Goal: Task Accomplishment & Management: Use online tool/utility

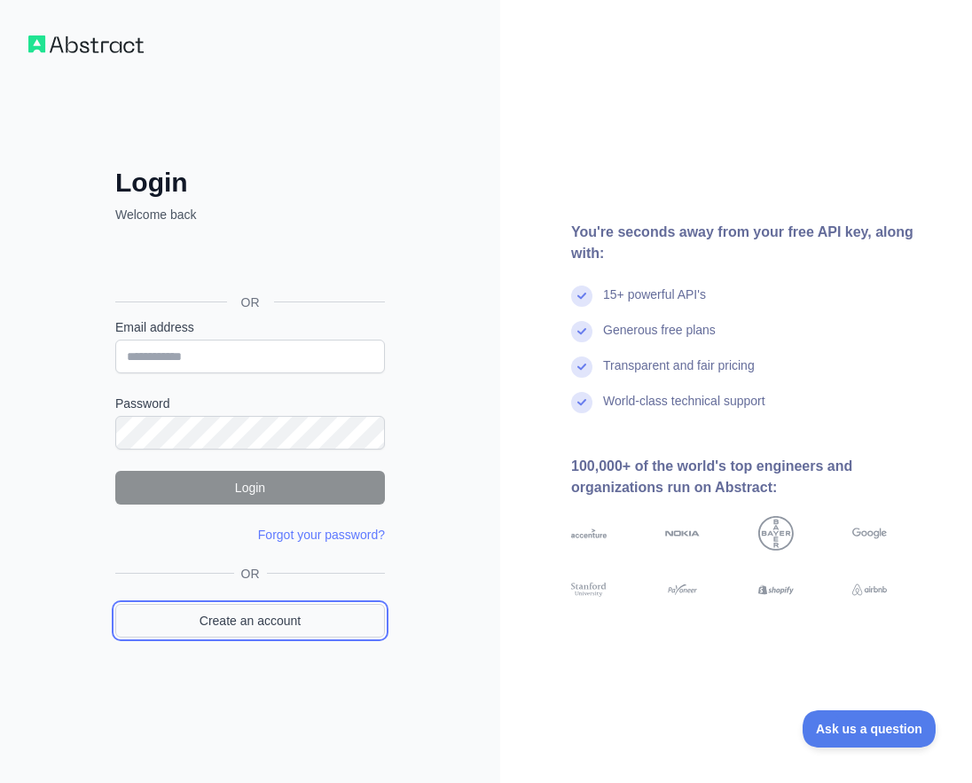
click at [279, 630] on link "Create an account" at bounding box center [250, 621] width 270 height 34
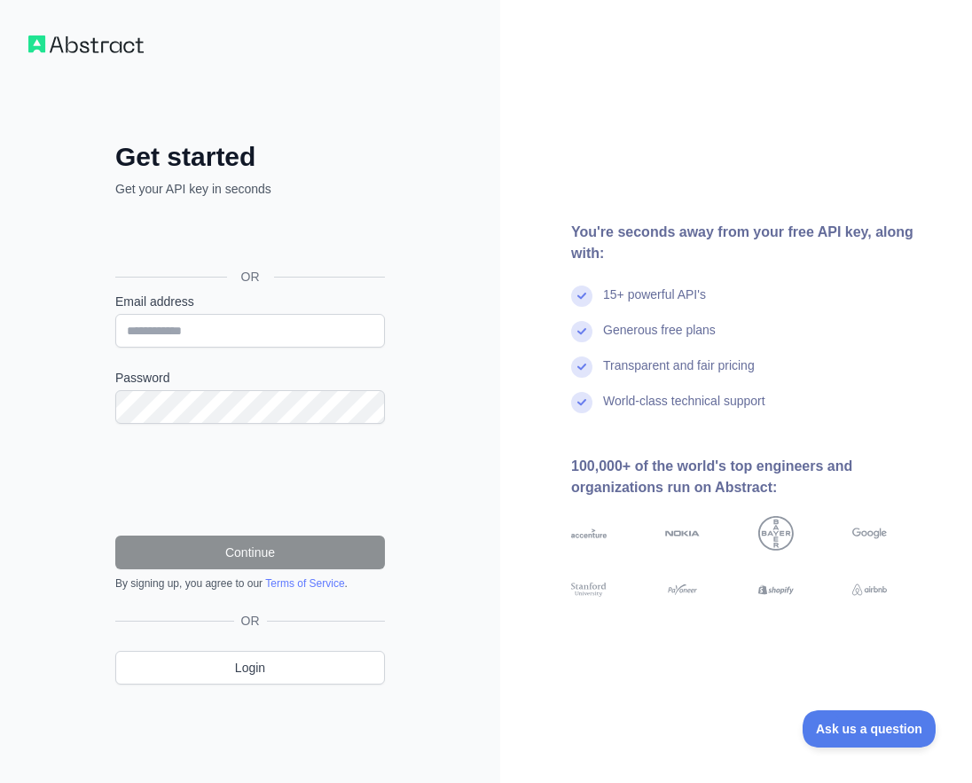
click at [188, 378] on label "Password" at bounding box center [250, 378] width 270 height 18
click at [182, 327] on input "Email address" at bounding box center [250, 331] width 270 height 34
paste input "**********"
type input "**********"
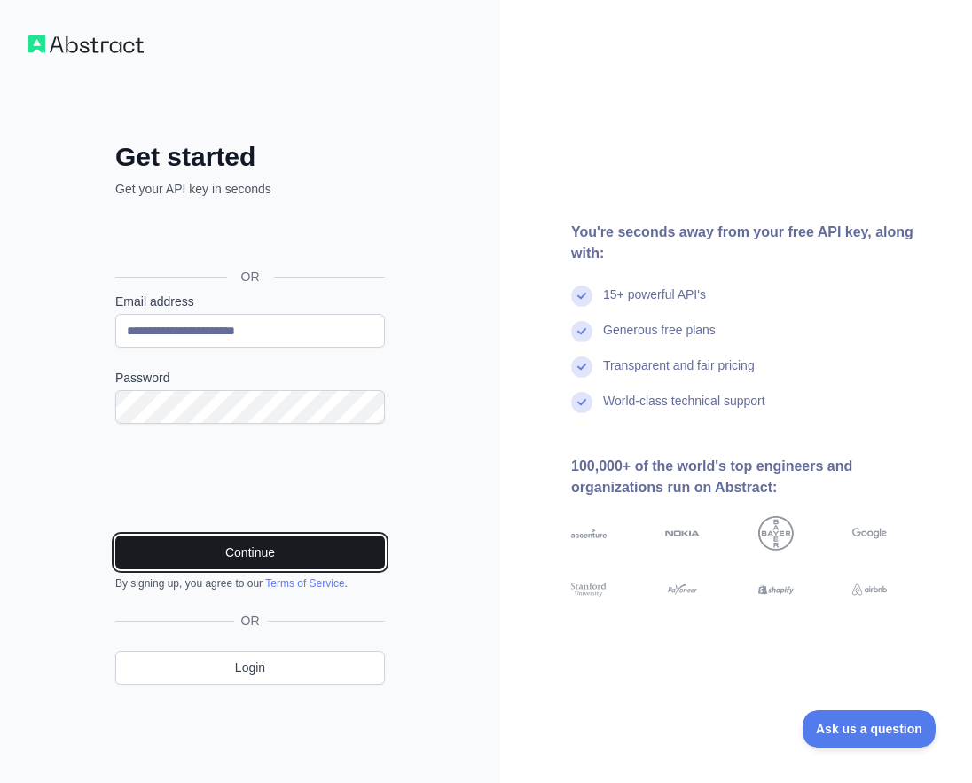
click at [265, 548] on button "Continue" at bounding box center [250, 553] width 270 height 34
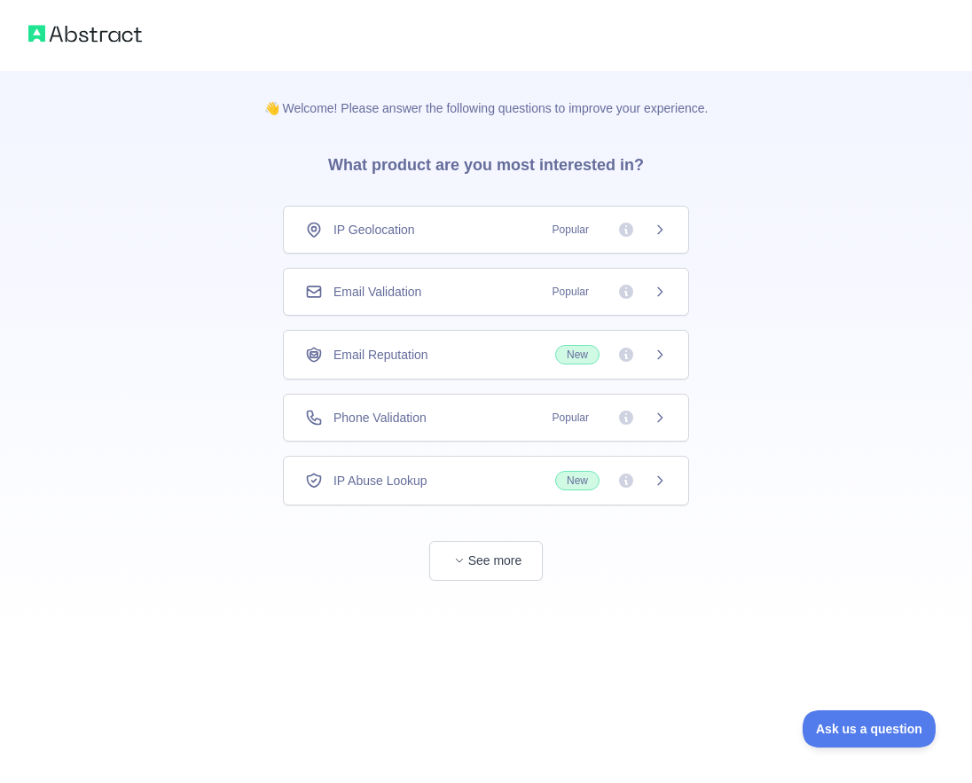
click at [478, 281] on div "Email Validation Popular" at bounding box center [486, 292] width 406 height 48
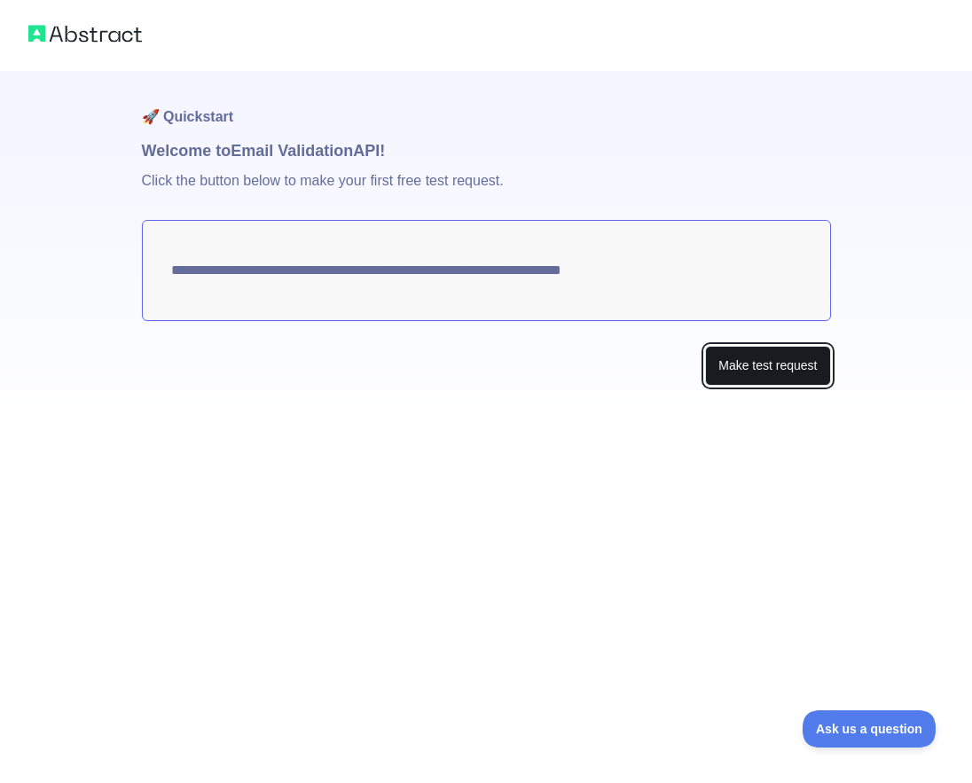
click at [769, 359] on button "Make test request" at bounding box center [767, 366] width 125 height 40
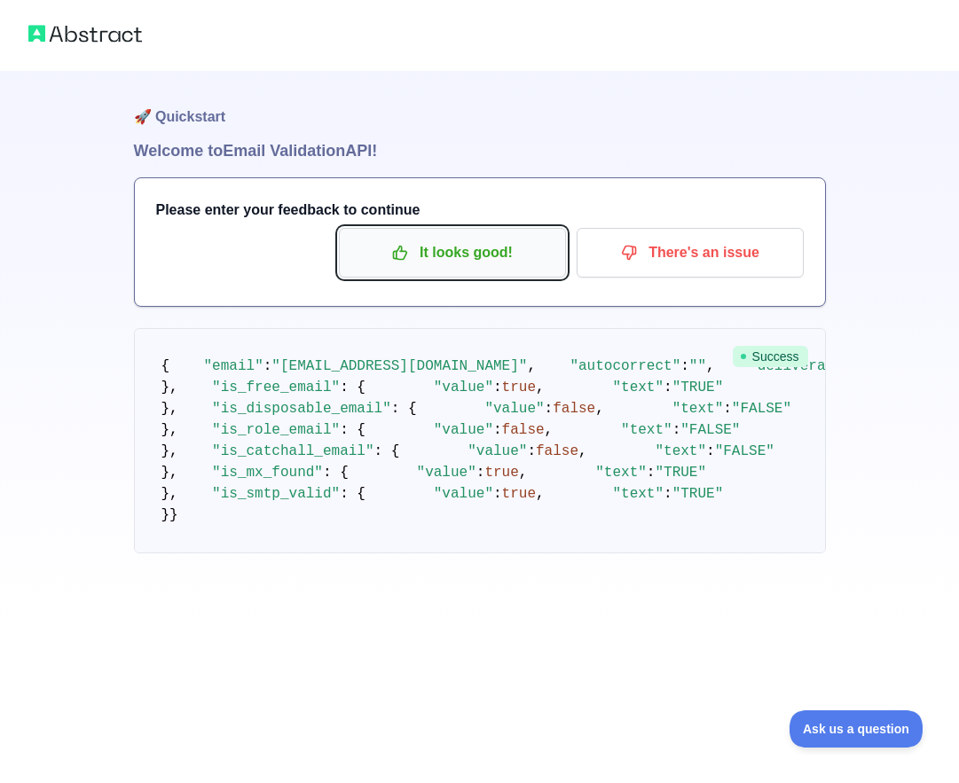
click at [437, 258] on p "It looks good!" at bounding box center [452, 253] width 201 height 30
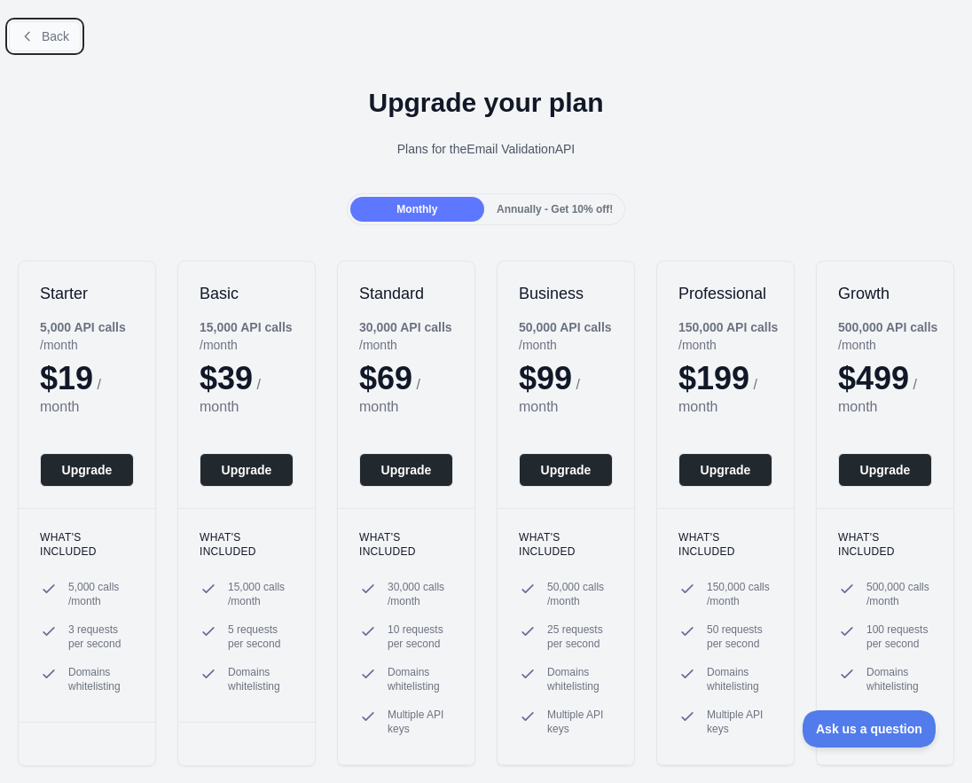
click at [35, 36] on button "Back" at bounding box center [45, 36] width 72 height 30
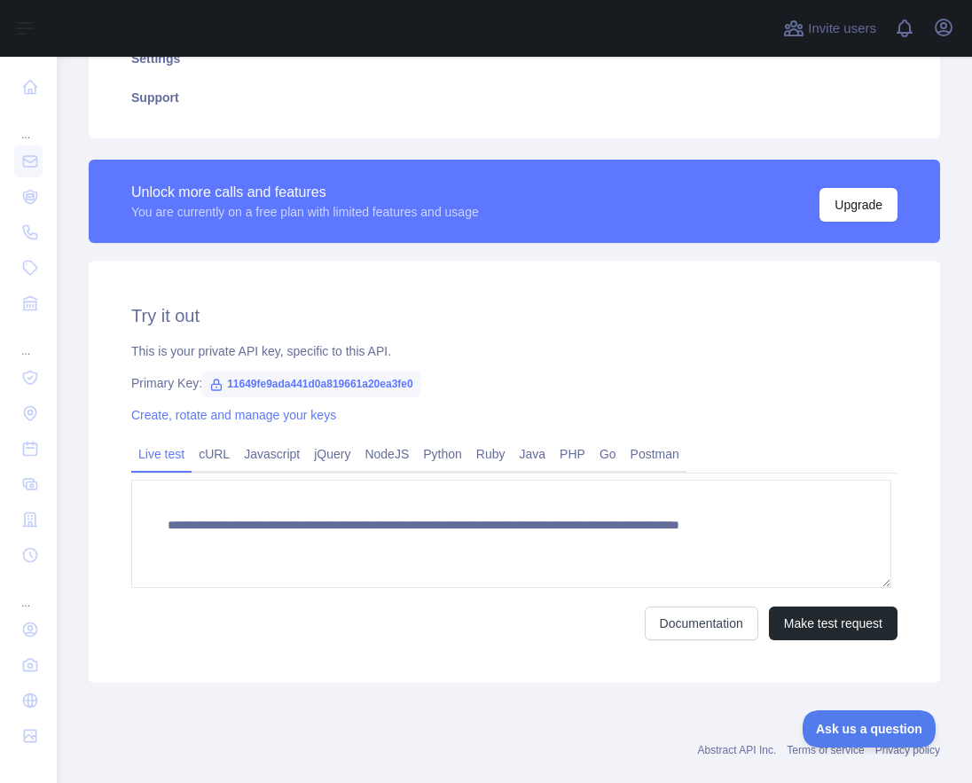
scroll to position [436, 0]
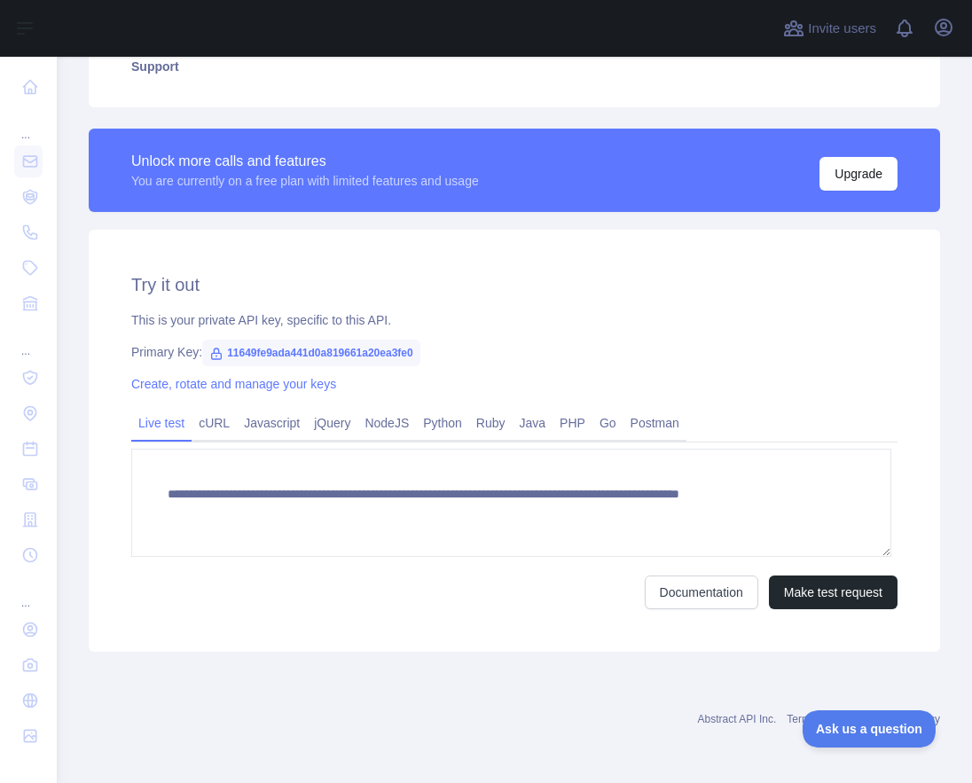
click at [323, 345] on span "11649fe9ada441d0a819661a20ea3fe0" at bounding box center [311, 353] width 218 height 27
click at [325, 345] on span "11649fe9ada441d0a819661a20ea3fe0" at bounding box center [311, 353] width 218 height 27
copy span "11649fe9ada441d0a819661a20ea3fe0"
